Goal: Find specific page/section: Find specific page/section

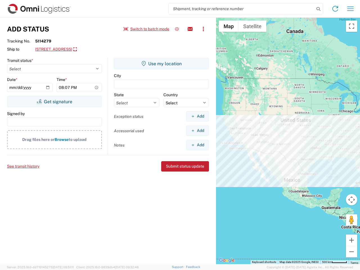
click at [241, 9] on input "search" at bounding box center [242, 8] width 146 height 11
click at [318, 9] on icon at bounding box center [318, 9] width 8 height 8
click at [335, 9] on icon at bounding box center [334, 8] width 9 height 9
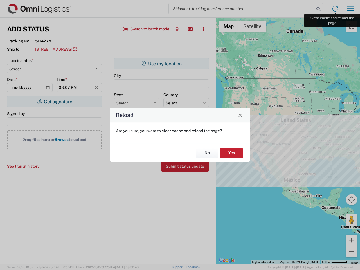
click at [350, 9] on div "Reload Are you sure, you want to clear cache and reload the page? No Yes" at bounding box center [180, 135] width 360 height 270
click at [146, 29] on div "Reload Are you sure, you want to clear cache and reload the page? No Yes" at bounding box center [180, 135] width 360 height 270
click at [177, 29] on div "Reload Are you sure, you want to clear cache and reload the page? No Yes" at bounding box center [180, 135] width 360 height 270
click at [190, 29] on div "Reload Are you sure, you want to clear cache and reload the page? No Yes" at bounding box center [180, 135] width 360 height 270
click at [203, 29] on div "Reload Are you sure, you want to clear cache and reload the page? No Yes" at bounding box center [180, 135] width 360 height 270
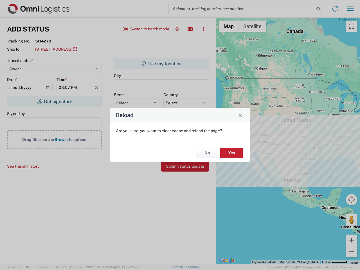
click at [86, 49] on div "Reload Are you sure, you want to clear cache and reload the page? No Yes" at bounding box center [180, 135] width 360 height 270
click at [54, 101] on div "Reload Are you sure, you want to clear cache and reload the page? No Yes" at bounding box center [180, 135] width 360 height 270
